Goal: Transaction & Acquisition: Book appointment/travel/reservation

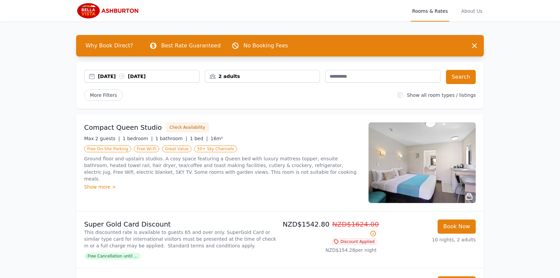
click at [162, 76] on div "[DATE] [DATE]" at bounding box center [148, 76] width 101 height 7
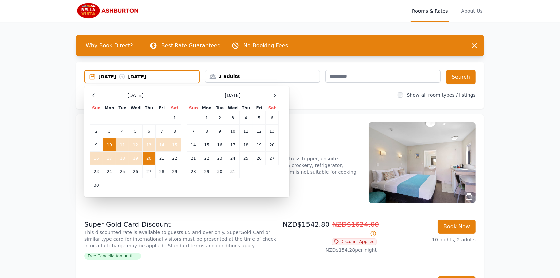
click at [162, 76] on div "[DATE] [DATE]" at bounding box center [148, 76] width 101 height 7
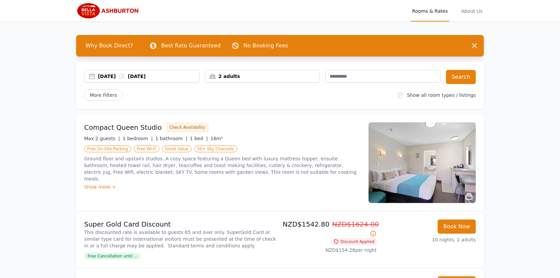
click at [308, 72] on div "2 adults" at bounding box center [262, 76] width 115 height 13
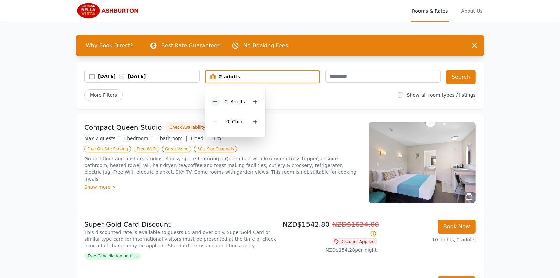
click at [215, 101] on icon at bounding box center [214, 101] width 5 height 5
click at [304, 104] on div "[DATE] [DATE] 1 adult 1 Adult 0 Child Search More Filters Show all room types /…" at bounding box center [280, 85] width 408 height 47
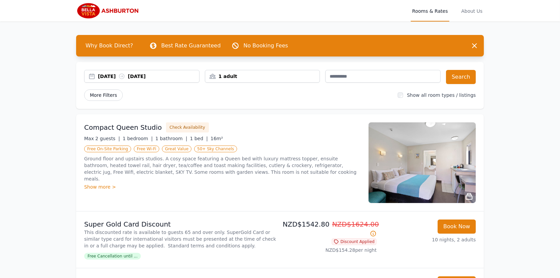
click at [98, 97] on span "More Filters" at bounding box center [103, 94] width 39 height 11
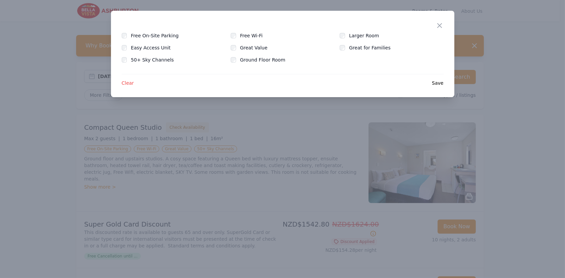
click at [444, 24] on div "Close" at bounding box center [445, 21] width 19 height 21
click at [440, 23] on icon "button" at bounding box center [440, 25] width 8 height 8
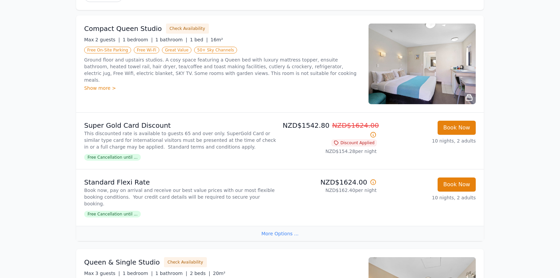
scroll to position [101, 0]
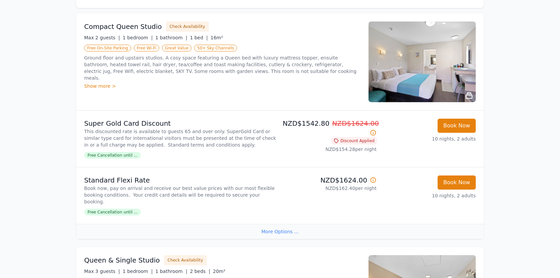
click at [374, 134] on icon at bounding box center [373, 132] width 7 height 7
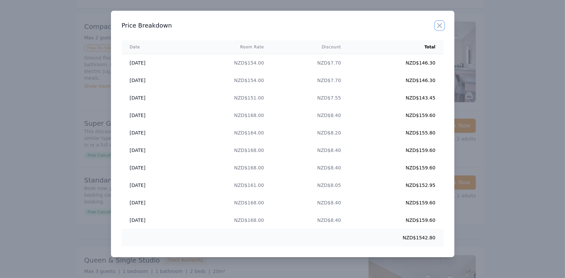
drag, startPoint x: 441, startPoint y: 22, endPoint x: 450, endPoint y: 32, distance: 12.8
click at [441, 22] on icon "button" at bounding box center [440, 25] width 8 height 8
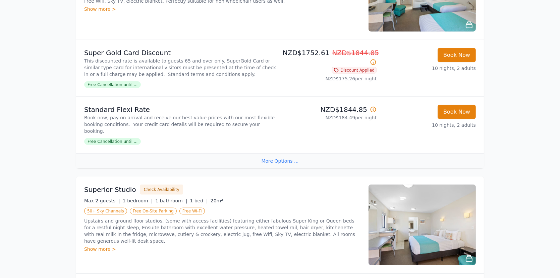
scroll to position [671, 0]
